Goal: Task Accomplishment & Management: Manage account settings

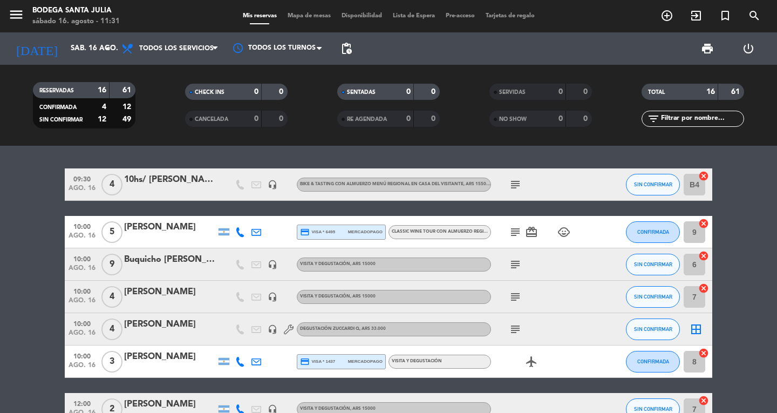
click at [511, 181] on icon "subject" at bounding box center [515, 184] width 13 height 13
click at [511, 296] on icon "subject" at bounding box center [515, 296] width 13 height 13
click at [515, 294] on icon "subject" at bounding box center [515, 296] width 13 height 13
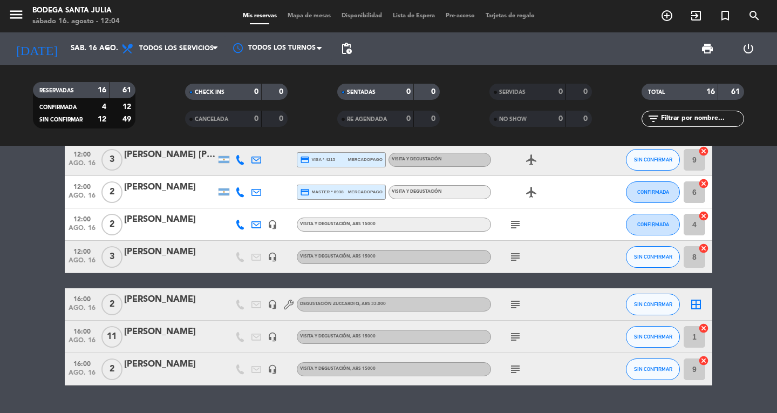
scroll to position [373, 0]
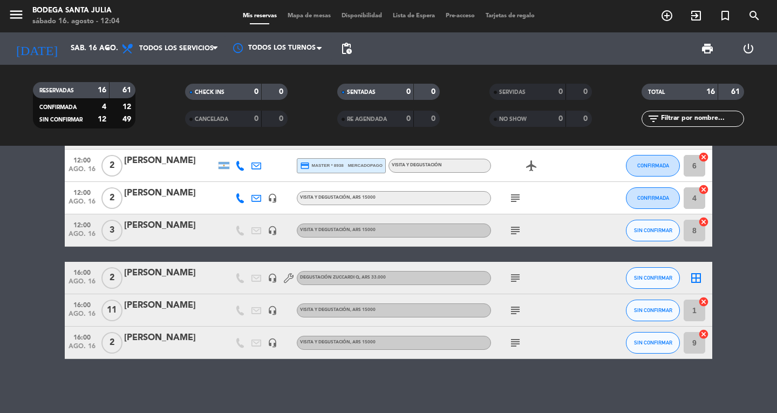
click at [514, 310] on icon "subject" at bounding box center [515, 310] width 13 height 13
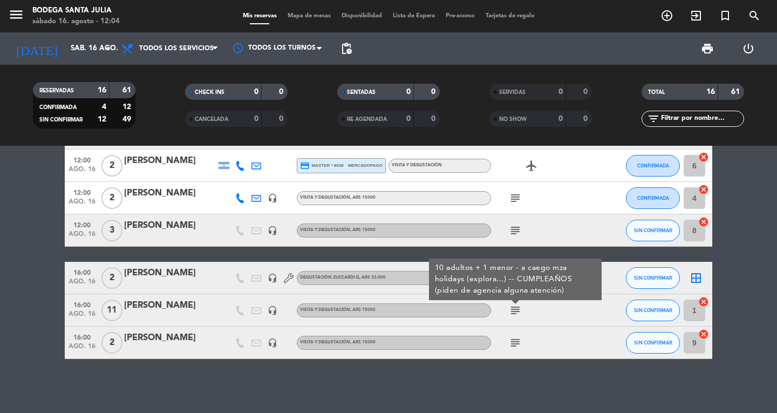
click at [500, 377] on div "09:30 ago. 16 4 10hs/ Gabriel Alejandro Beltran Fernandez headset_mic Bike & Ta…" at bounding box center [388, 279] width 777 height 267
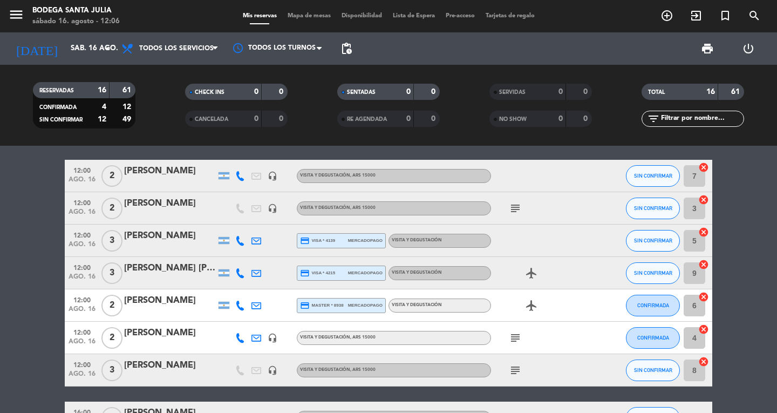
scroll to position [49, 0]
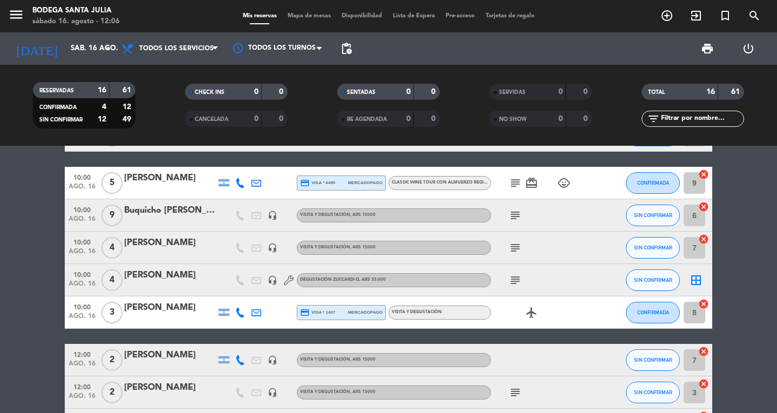
click at [514, 184] on icon "subject" at bounding box center [515, 182] width 13 height 13
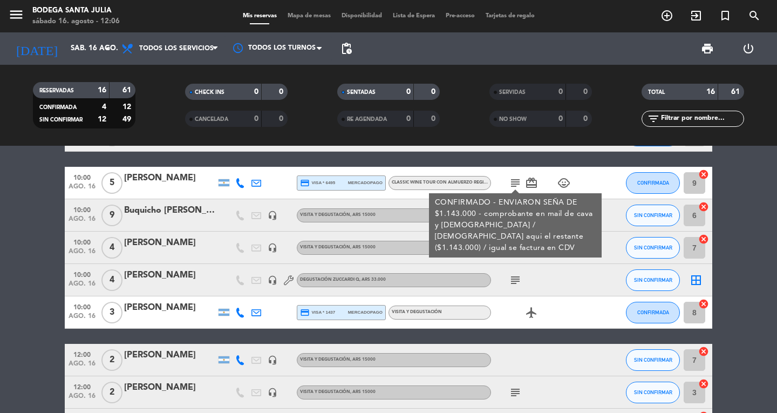
click at [477, 158] on div "09:30 ago. 16 4 10hs/ Gabriel Alejandro Beltran Fernandez headset_mic Bike & Ta…" at bounding box center [389, 400] width 648 height 563
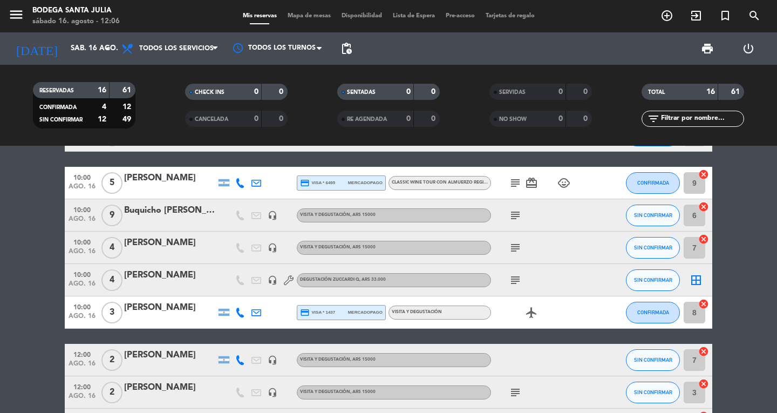
click at [519, 246] on icon "subject" at bounding box center [515, 247] width 13 height 13
click at [492, 337] on div "09:30 ago. 16 4 10hs/ Gabriel Alejandro Beltran Fernandez headset_mic Bike & Ta…" at bounding box center [389, 400] width 648 height 563
click at [509, 282] on icon "subject" at bounding box center [515, 280] width 13 height 13
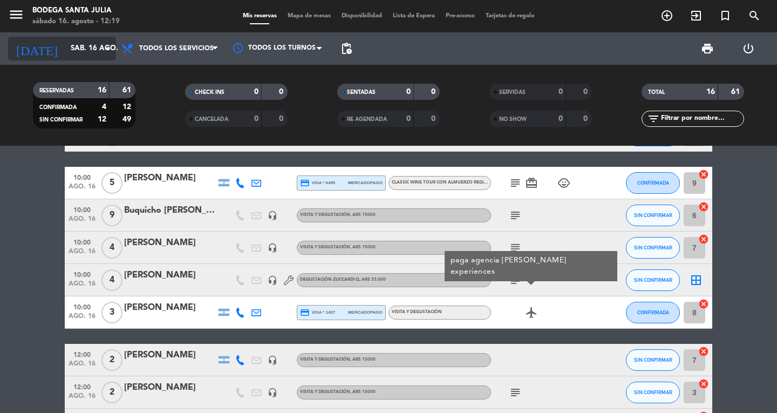
click at [44, 58] on div "today sáb. 16 ago. arrow_drop_down" at bounding box center [62, 49] width 108 height 24
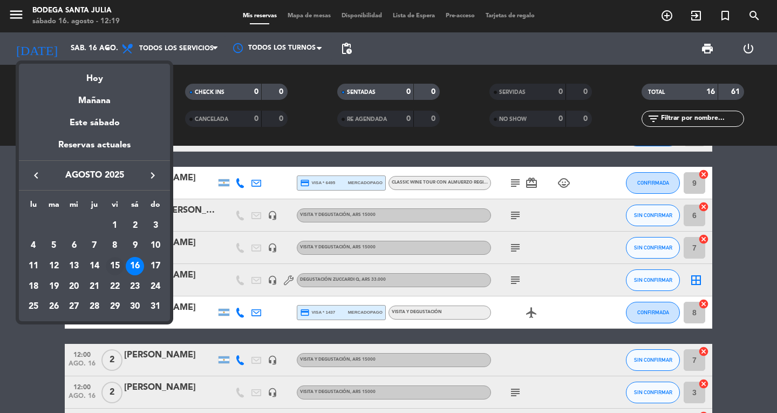
click at [115, 267] on div "15" at bounding box center [115, 266] width 18 height 18
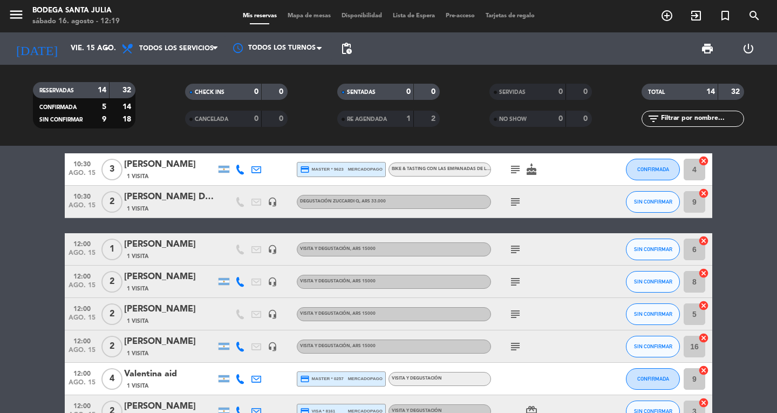
scroll to position [0, 0]
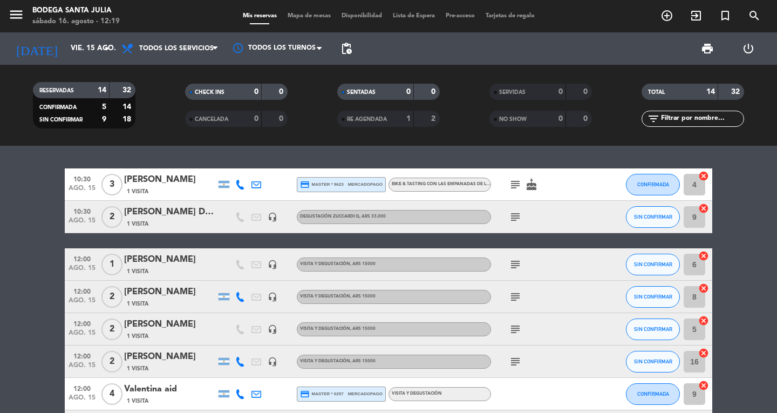
click at [526, 184] on icon "cake" at bounding box center [531, 184] width 13 height 13
click at [512, 188] on icon "subject" at bounding box center [515, 184] width 13 height 13
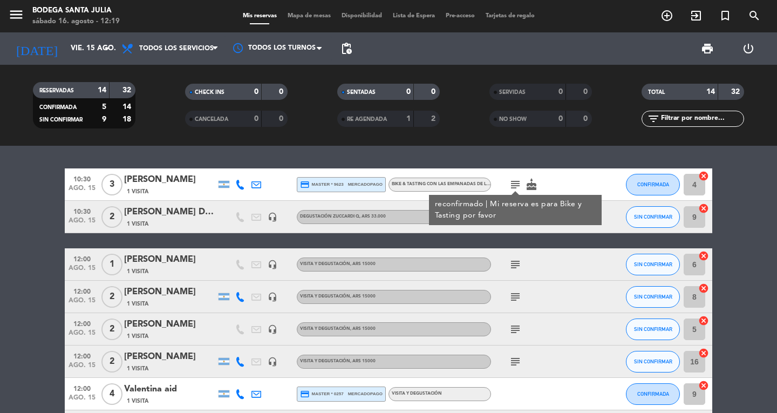
click at [506, 236] on div "10:30 ago. 15 3 Almendra Carolina Del Valle 1 Visita credit_card master * 9623 …" at bounding box center [389, 410] width 648 height 484
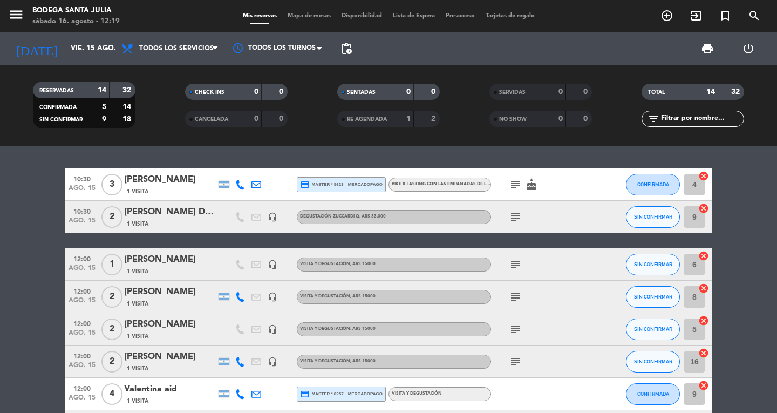
click at [516, 212] on icon "subject" at bounding box center [515, 216] width 13 height 13
click at [512, 261] on icon "subject" at bounding box center [515, 264] width 13 height 13
click at [519, 297] on icon "subject" at bounding box center [515, 296] width 13 height 13
click at [514, 336] on div "subject" at bounding box center [539, 329] width 97 height 32
click at [516, 330] on icon "subject" at bounding box center [515, 329] width 13 height 13
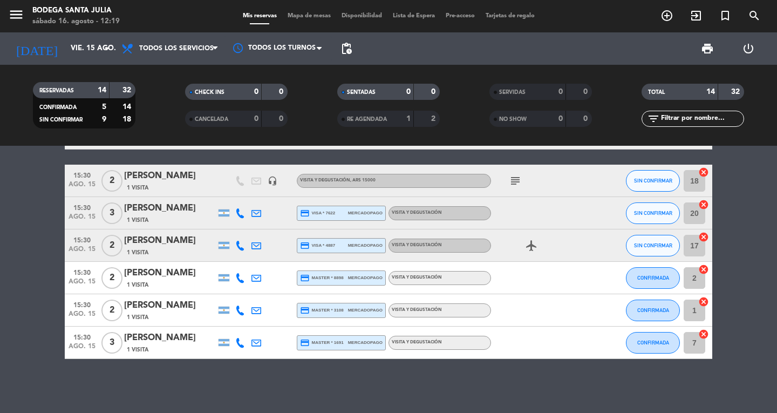
scroll to position [23, 0]
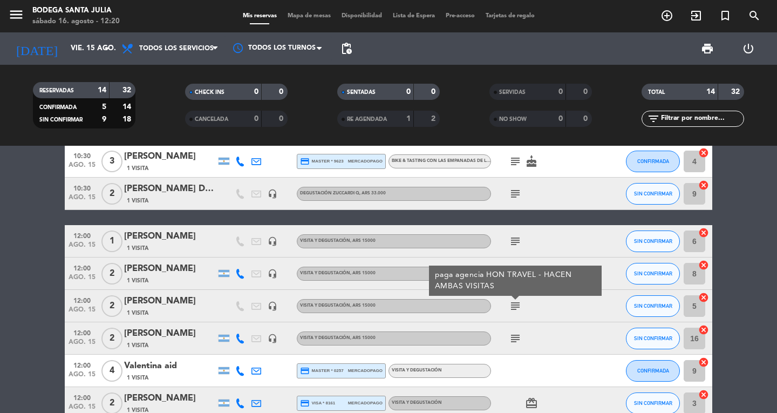
click at [38, 323] on bookings-row "10:30 ago. 15 3 Almendra Carolina Del Valle 1 Visita credit_card master * 9623 …" at bounding box center [388, 387] width 777 height 484
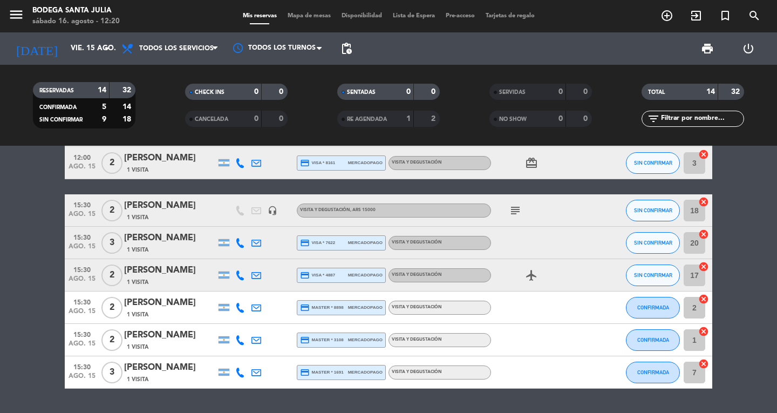
scroll to position [270, 0]
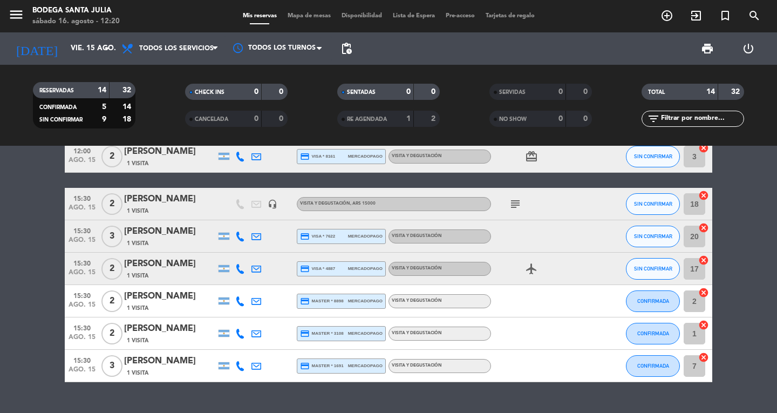
click at [514, 208] on icon "subject" at bounding box center [515, 204] width 13 height 13
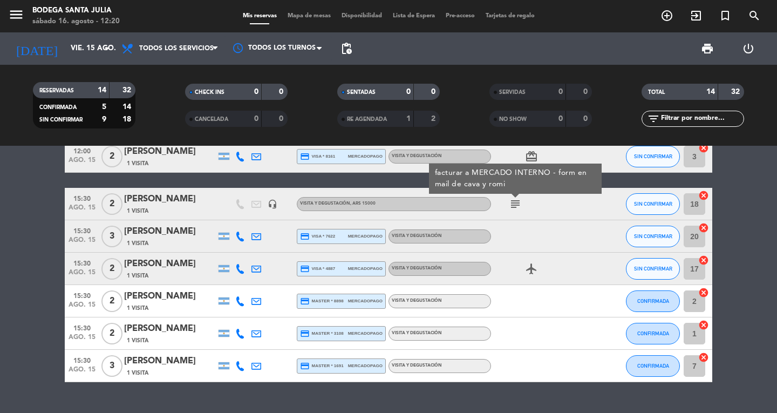
click at [198, 206] on div "BRUNETO FRANCO" at bounding box center [170, 199] width 92 height 14
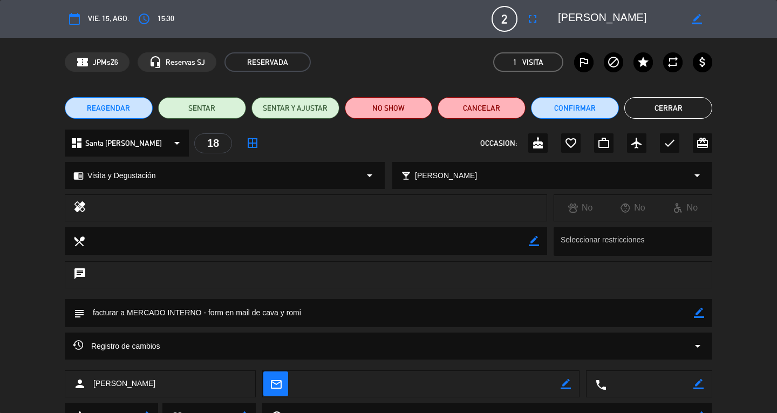
scroll to position [50, 0]
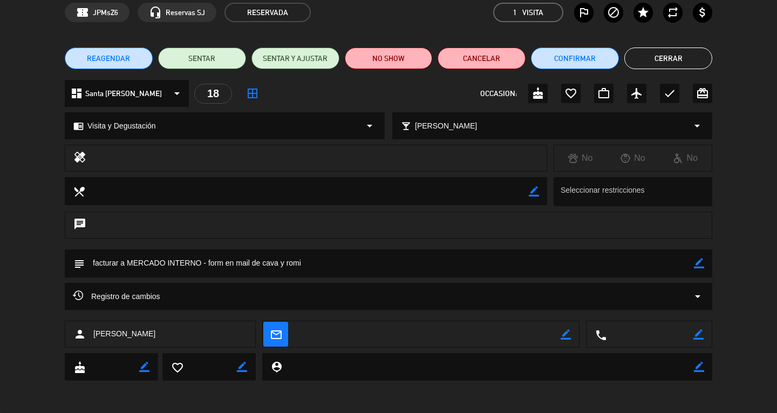
click at [295, 301] on div "Registro de cambios arrow_drop_down" at bounding box center [388, 296] width 631 height 13
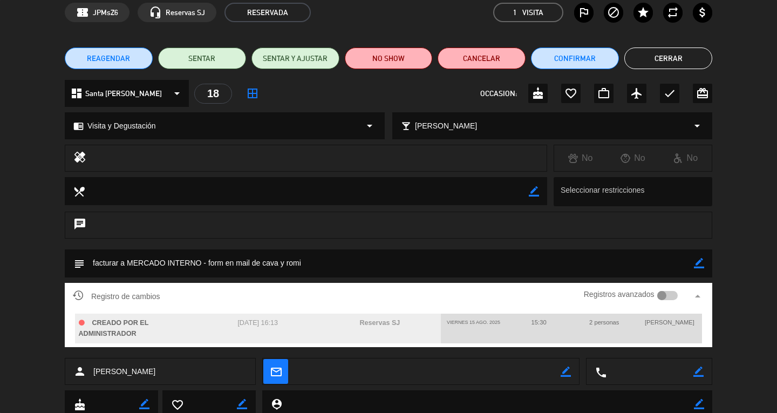
click at [298, 295] on div "Registro de cambios Registros avanzados arrow_drop_up" at bounding box center [388, 296] width 631 height 16
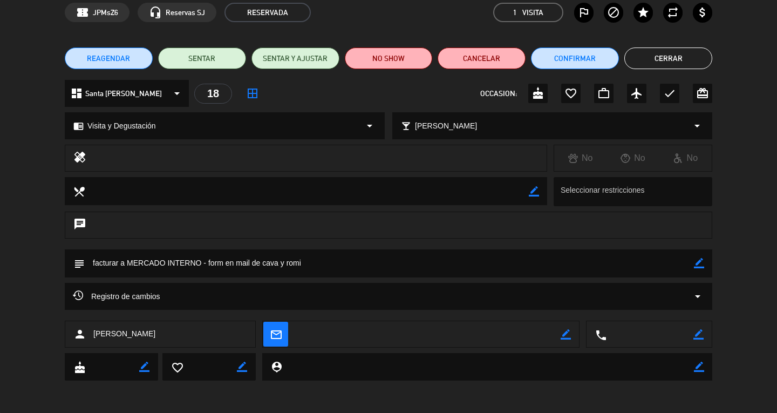
click at [654, 49] on button "Cerrar" at bounding box center [668, 58] width 88 height 22
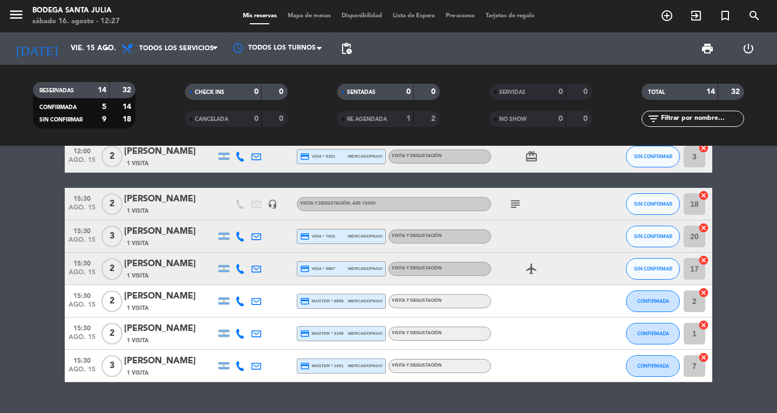
click at [7, 19] on div "menu Bodega Santa Julia sábado 16. agosto - 12:27" at bounding box center [97, 16] width 194 height 25
click at [21, 11] on icon "menu" at bounding box center [16, 14] width 16 height 16
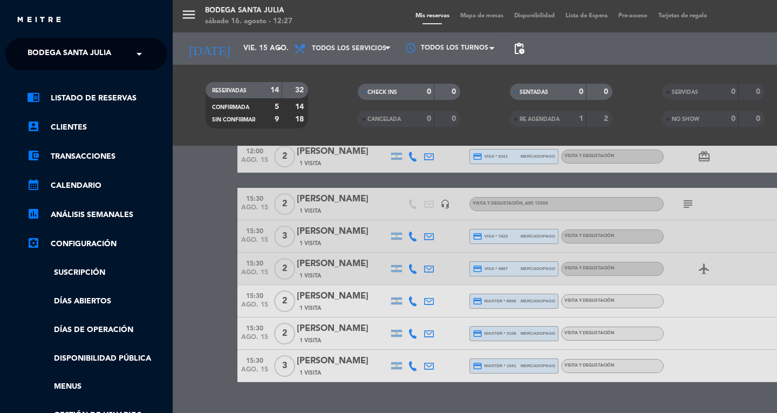
click at [96, 52] on span "Bodega Santa Julia" at bounding box center [70, 54] width 84 height 23
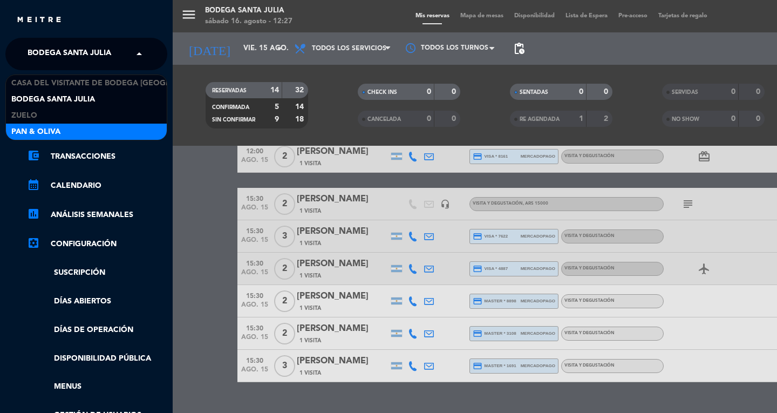
click at [114, 128] on div "Pan & Oliva" at bounding box center [86, 132] width 161 height 16
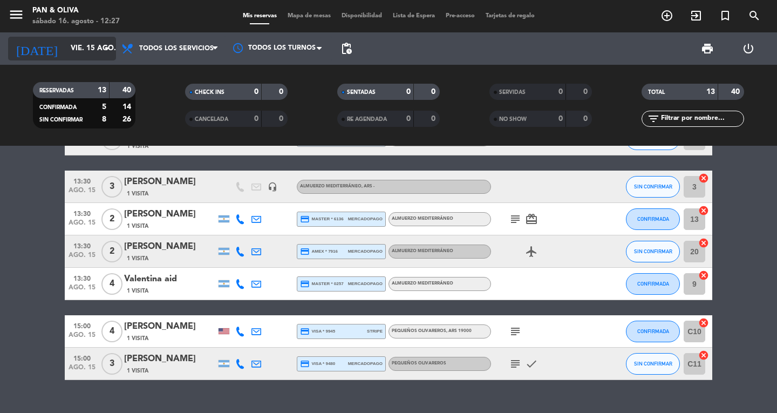
click at [67, 53] on input "vie. 15 ago." at bounding box center [112, 48] width 95 height 19
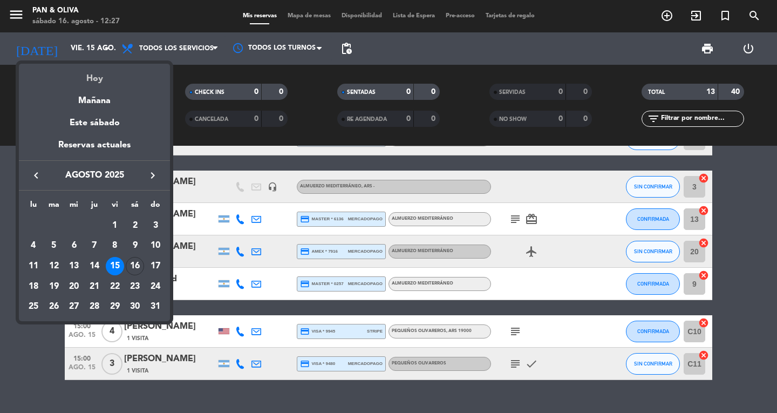
click at [89, 74] on div "Hoy" at bounding box center [94, 75] width 151 height 22
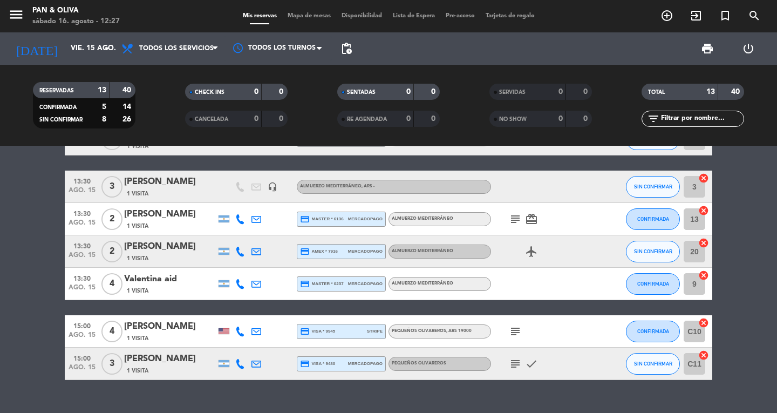
type input "sáb. 16 ago."
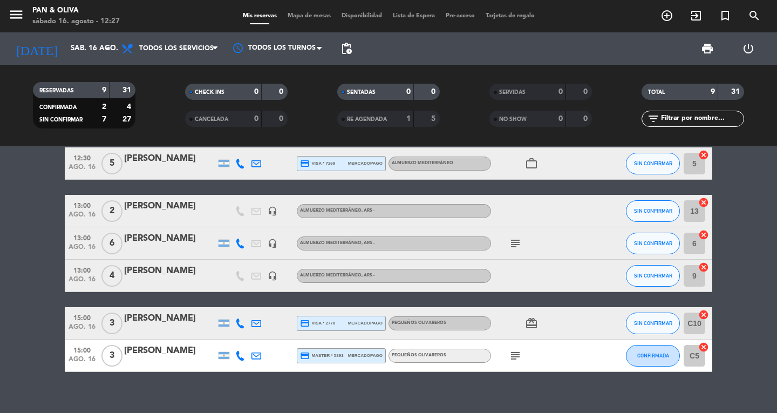
scroll to position [146, 0]
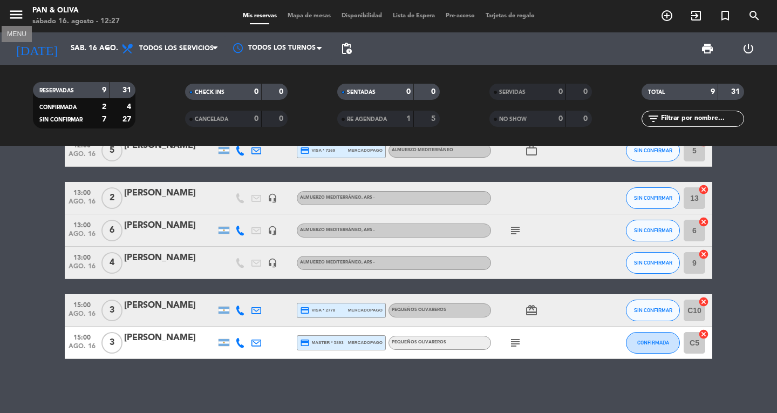
click at [15, 17] on icon "menu" at bounding box center [16, 14] width 16 height 16
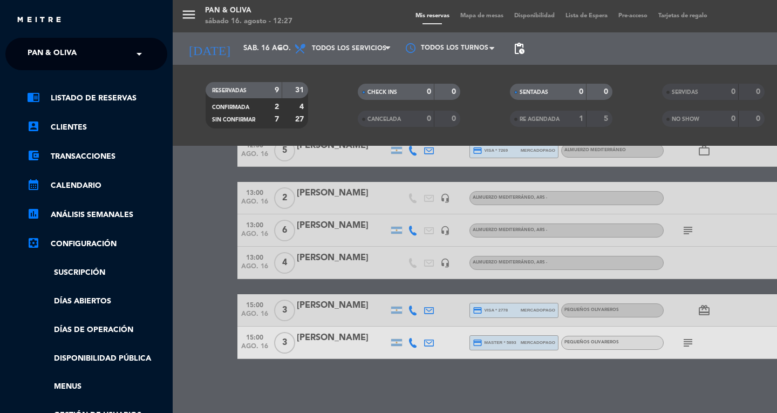
click at [97, 52] on input "text" at bounding box center [88, 55] width 132 height 24
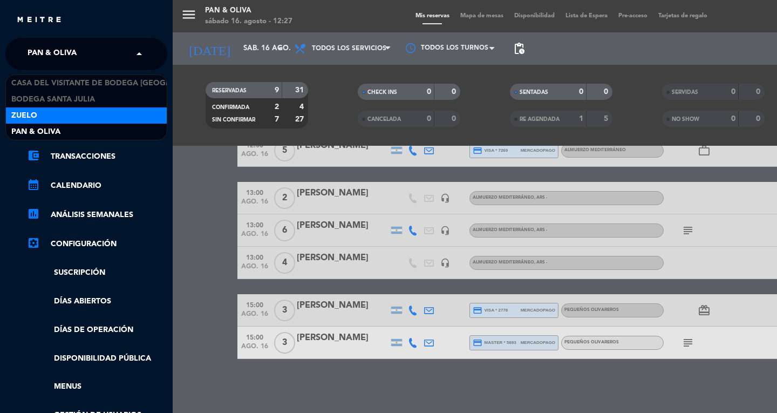
click at [98, 112] on div "Zuelo" at bounding box center [86, 115] width 161 height 16
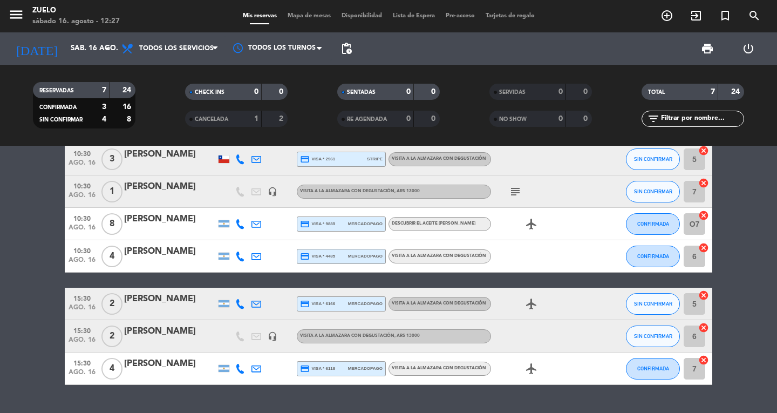
scroll to position [0, 0]
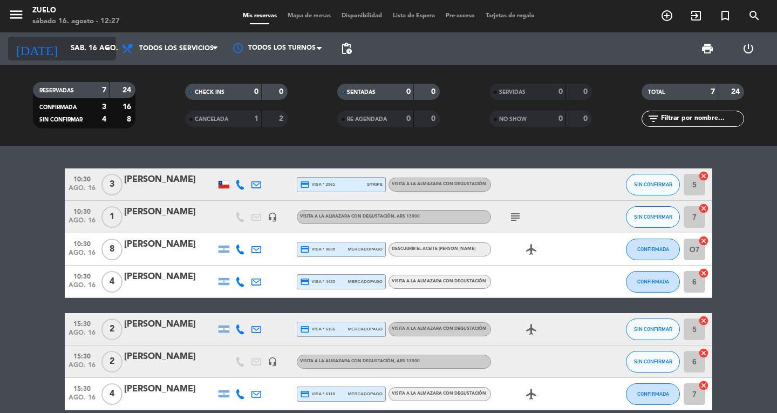
click at [26, 44] on icon "[DATE]" at bounding box center [36, 49] width 57 height 24
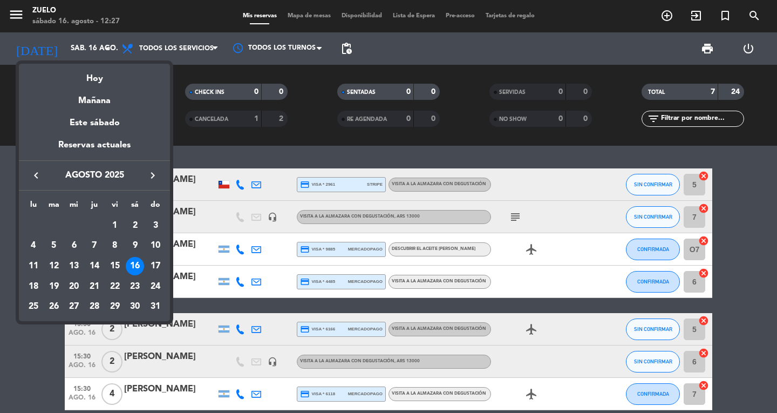
click at [6, 17] on div at bounding box center [388, 206] width 777 height 413
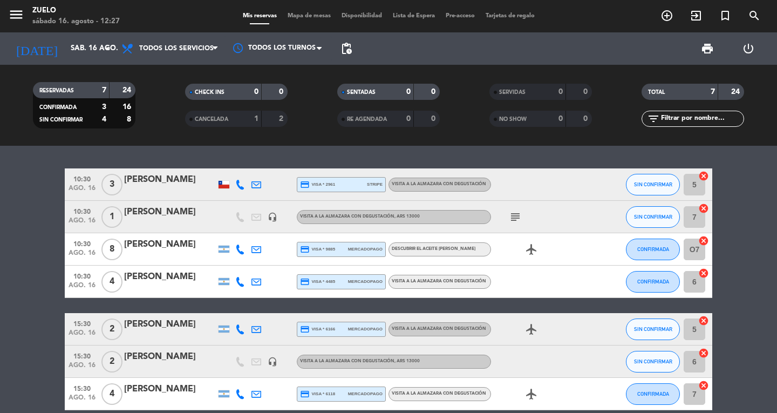
click at [6, 17] on div "menu Zuelo sábado 16. agosto - 12:27" at bounding box center [97, 16] width 194 height 25
click at [11, 16] on icon "menu" at bounding box center [16, 14] width 16 height 16
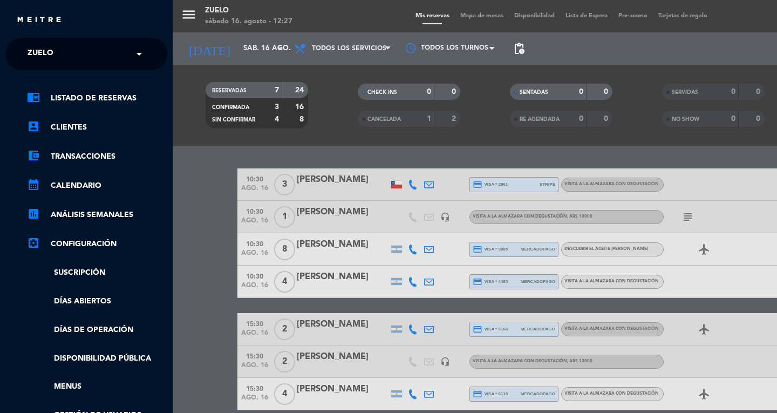
click at [57, 55] on div "× Zuelo" at bounding box center [46, 54] width 46 height 23
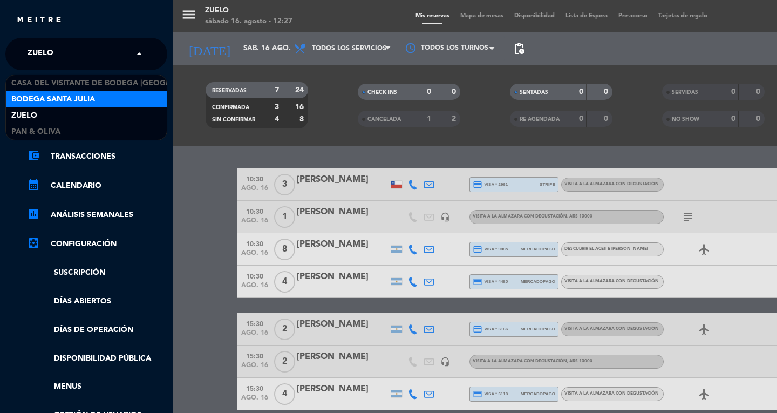
click at [85, 103] on span "Bodega Santa Julia" at bounding box center [53, 99] width 84 height 12
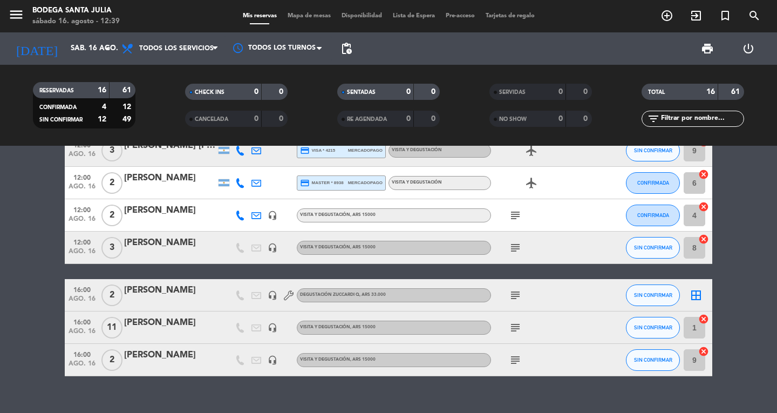
scroll to position [373, 0]
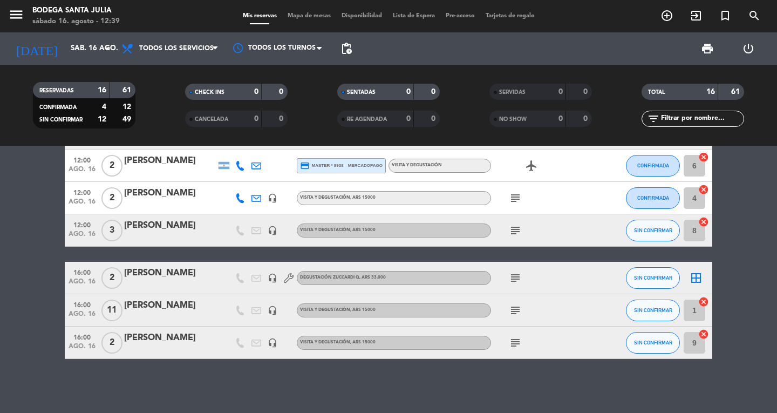
click at [517, 278] on icon "subject" at bounding box center [515, 277] width 13 height 13
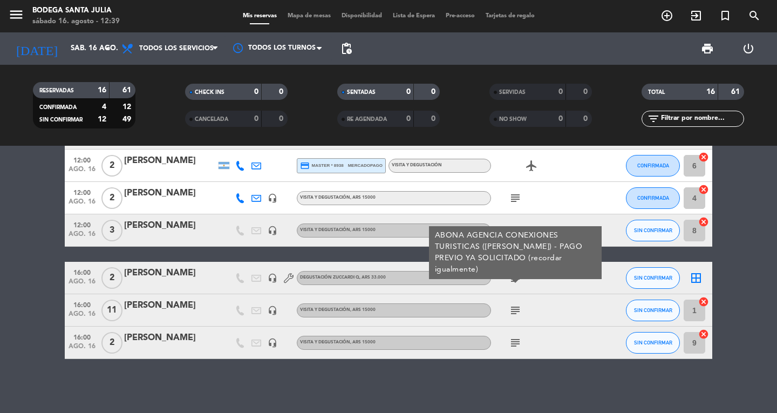
click at [513, 310] on icon "subject" at bounding box center [515, 310] width 13 height 13
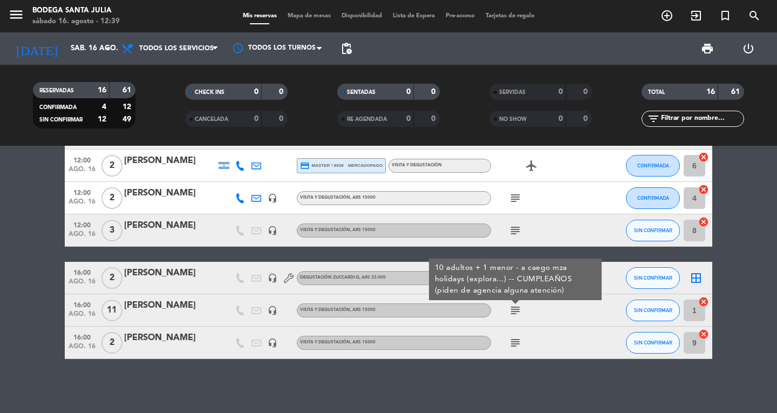
click at [516, 338] on icon "subject" at bounding box center [515, 342] width 13 height 13
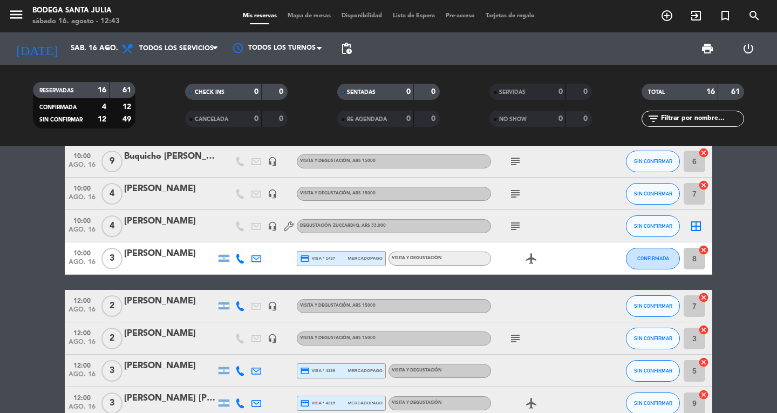
scroll to position [0, 0]
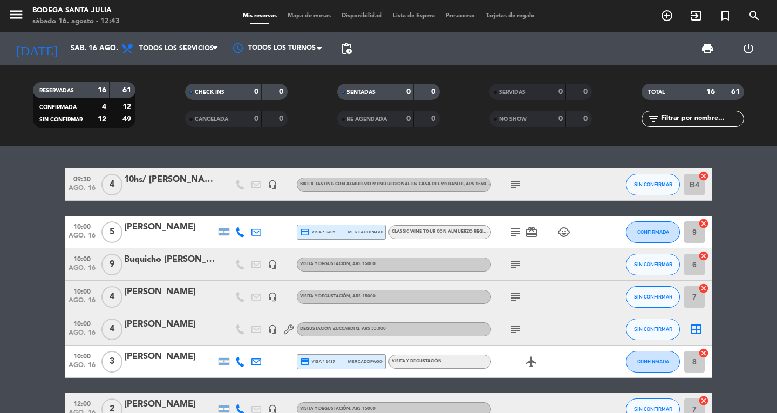
click at [514, 232] on icon "subject" at bounding box center [515, 232] width 13 height 13
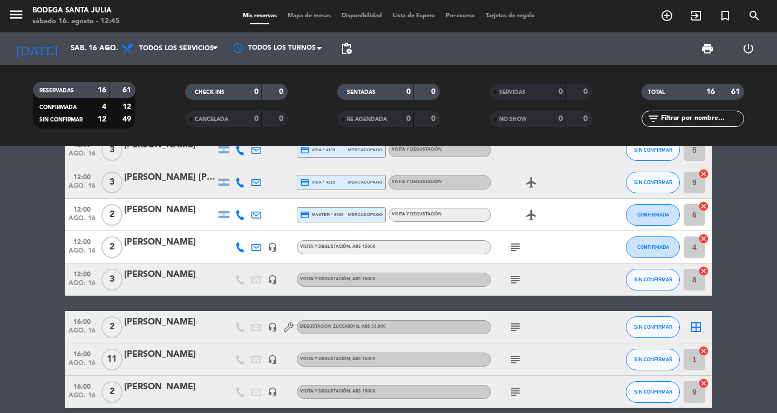
scroll to position [373, 0]
